Goal: Task Accomplishment & Management: Use online tool/utility

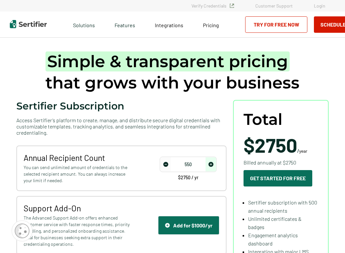
click at [213, 163] on img "increase number" at bounding box center [210, 164] width 5 height 5
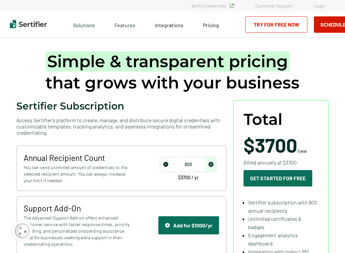
click at [213, 163] on img "increase number" at bounding box center [210, 164] width 5 height 5
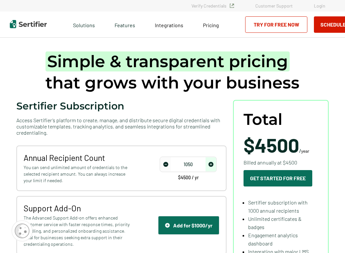
click at [213, 163] on img "increase number" at bounding box center [210, 164] width 5 height 5
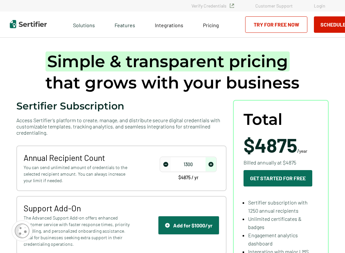
click at [213, 163] on img "increase number" at bounding box center [210, 164] width 5 height 5
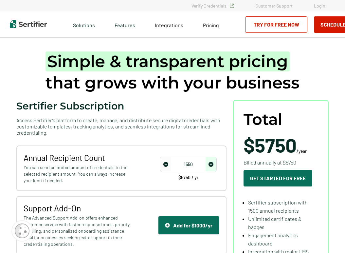
click at [213, 163] on img "increase number" at bounding box center [210, 164] width 5 height 5
click at [167, 167] on span "decrease number" at bounding box center [165, 164] width 10 height 14
click at [213, 164] on img "increase number" at bounding box center [210, 164] width 5 height 5
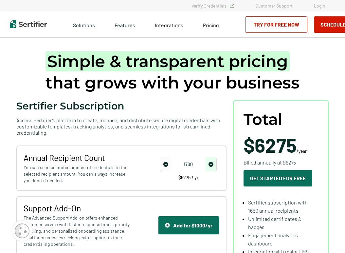
click at [213, 164] on img "increase number" at bounding box center [210, 164] width 5 height 5
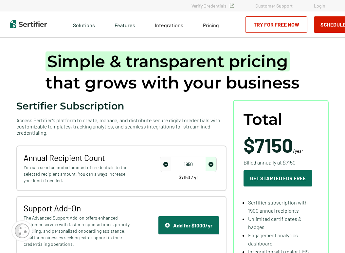
click at [213, 164] on img "increase number" at bounding box center [210, 164] width 5 height 5
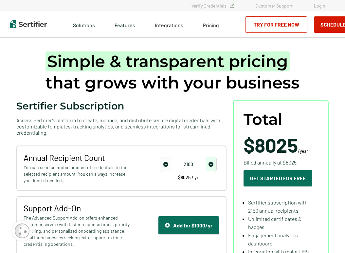
click at [167, 162] on img "decrease number" at bounding box center [165, 164] width 5 height 5
click at [213, 164] on img "increase number" at bounding box center [210, 164] width 5 height 5
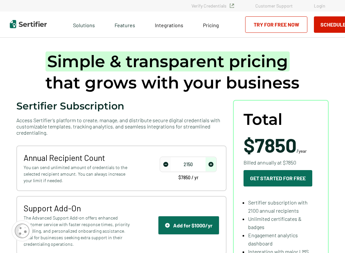
click at [213, 164] on img "increase number" at bounding box center [210, 164] width 5 height 5
click at [168, 165] on img "decrease number" at bounding box center [165, 164] width 5 height 5
click at [197, 165] on input "2100" at bounding box center [188, 164] width 56 height 10
type input "2150"
click at [164, 185] on div "Annual Recipient Count You can send unlimited amount of credentials to the sele…" at bounding box center [121, 167] width 210 height 45
